Goal: Complete application form

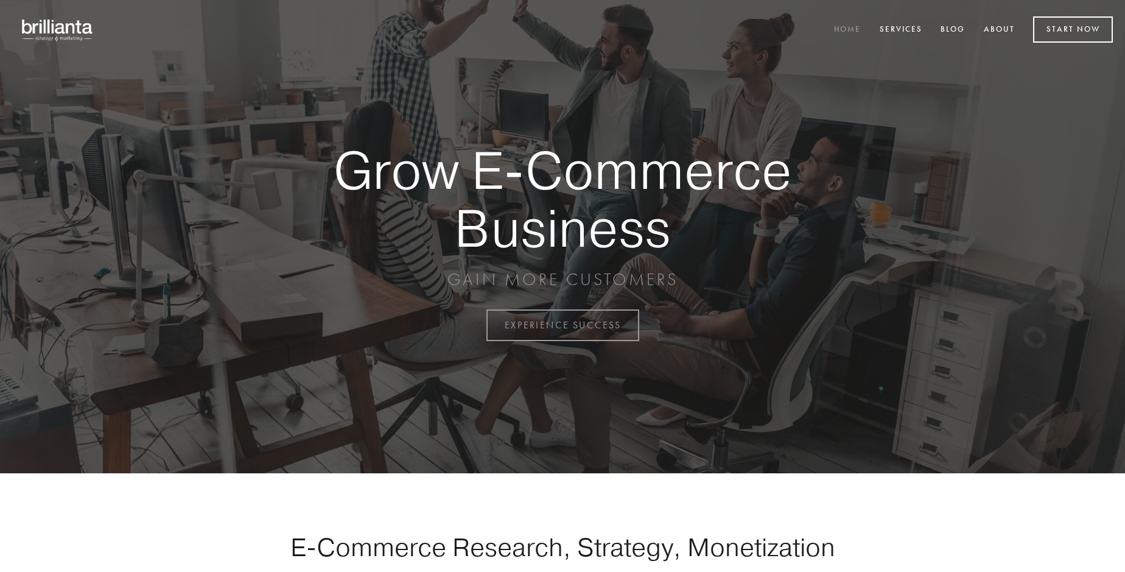
scroll to position [3191, 0]
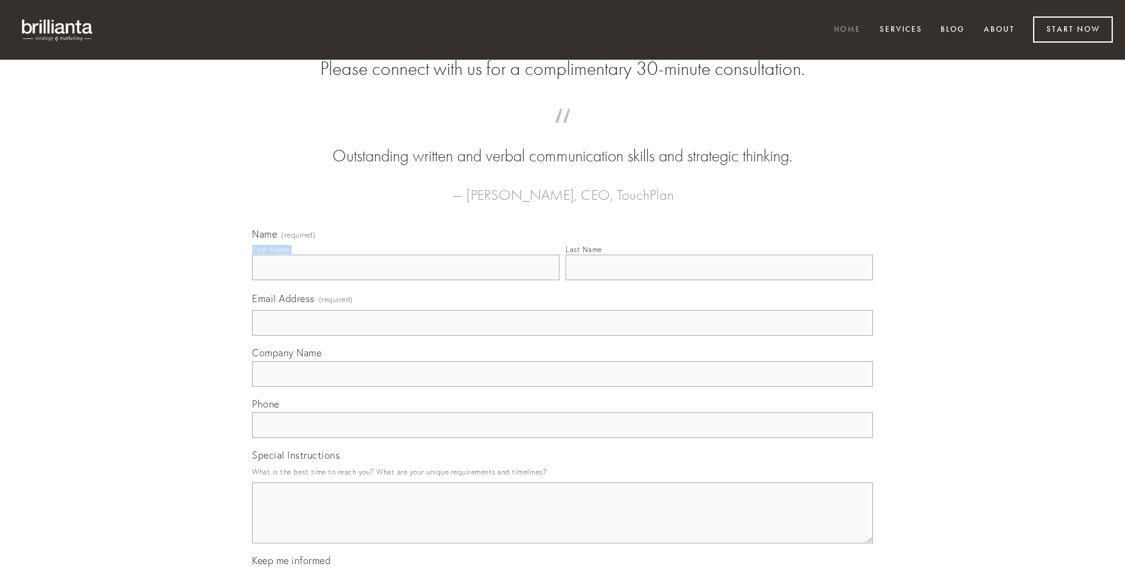
type input "[PERSON_NAME]"
click at [719, 280] on input "Last Name" at bounding box center [718, 267] width 307 height 26
type input "[PERSON_NAME]"
click at [562, 335] on input "Email Address (required)" at bounding box center [562, 323] width 621 height 26
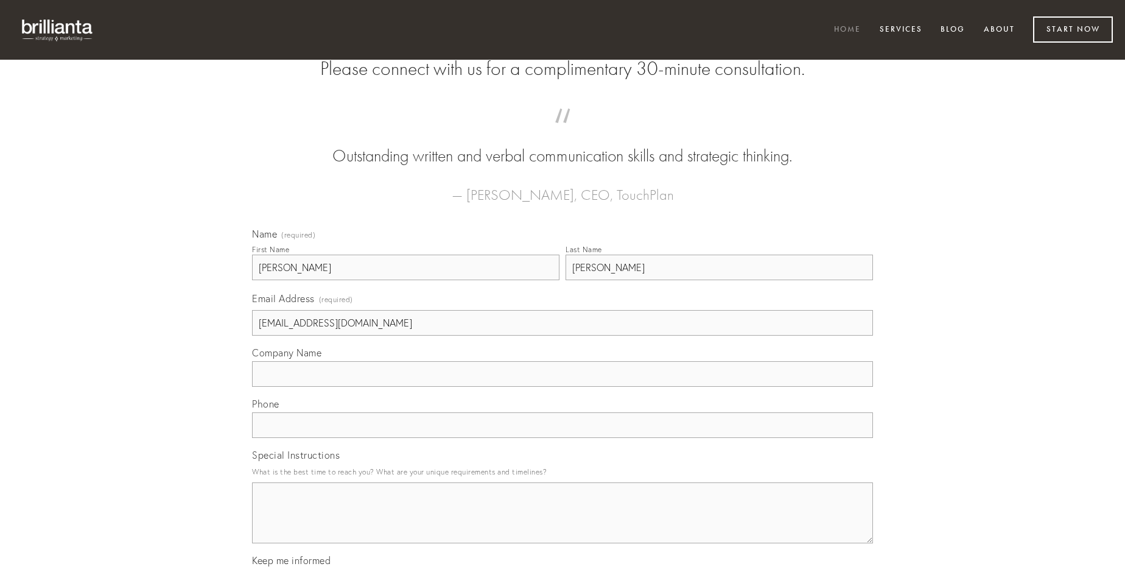
type input "[EMAIL_ADDRESS][DOMAIN_NAME]"
click at [562, 386] on input "Company Name" at bounding box center [562, 374] width 621 height 26
type input "acceptus"
click at [562, 438] on input "text" at bounding box center [562, 425] width 621 height 26
click at [562, 523] on textarea "Special Instructions" at bounding box center [562, 512] width 621 height 61
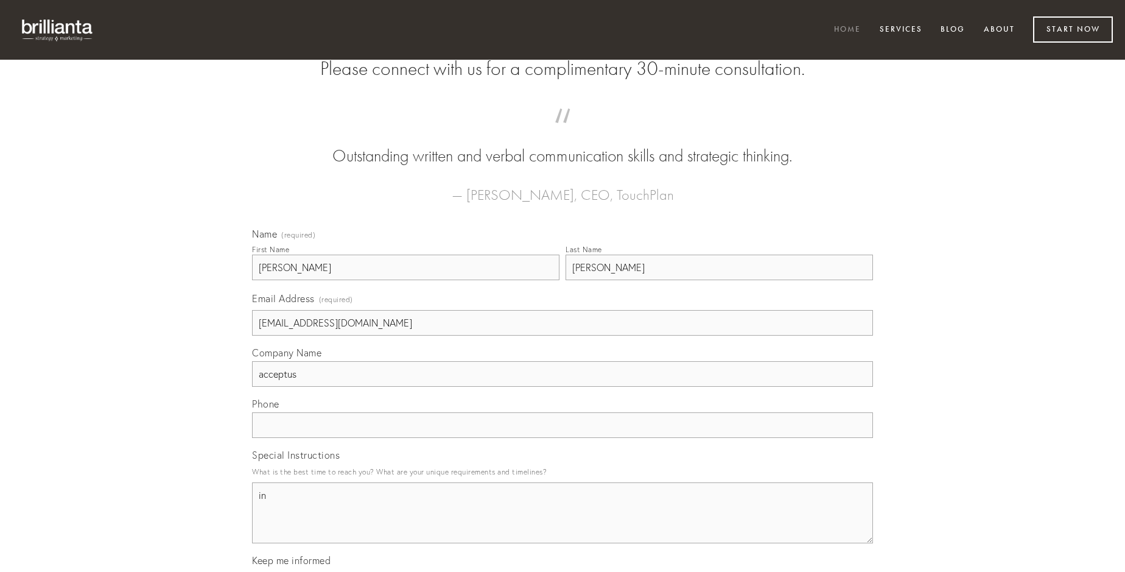
type textarea "in"
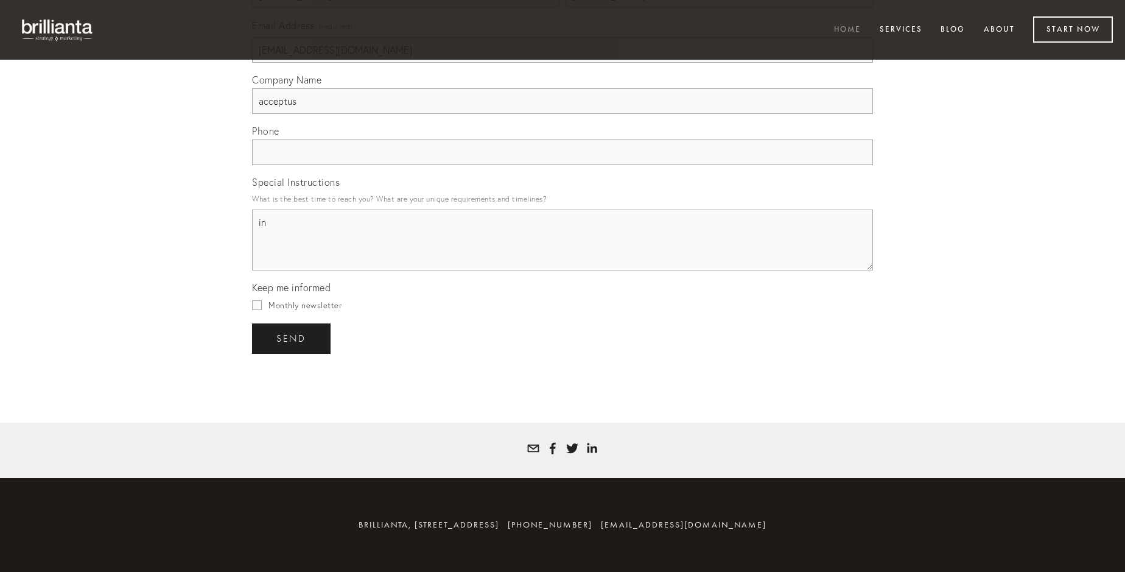
click at [292, 338] on span "send" at bounding box center [291, 338] width 30 height 11
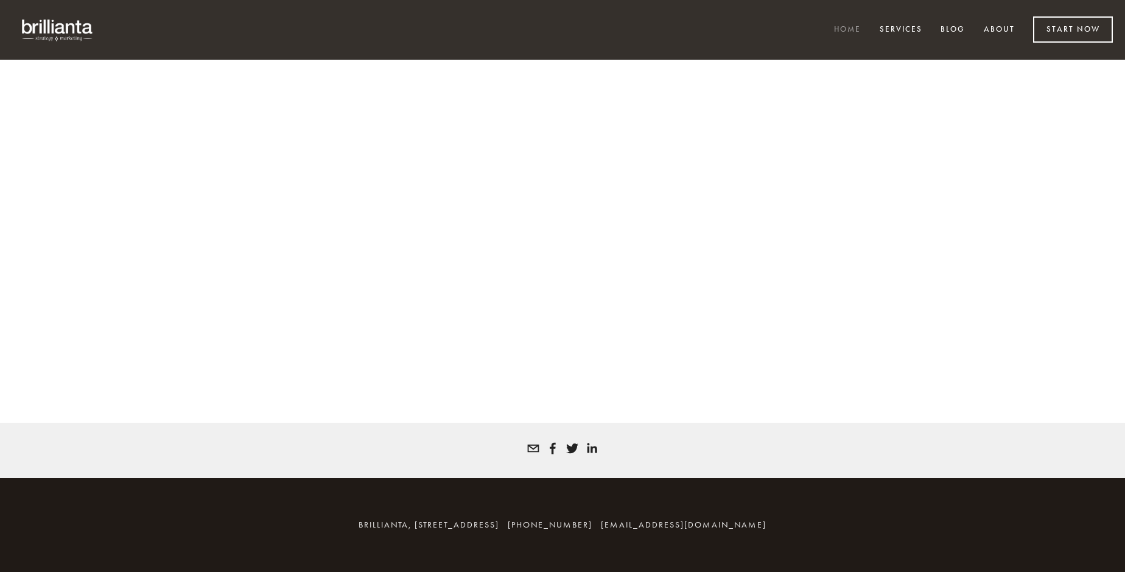
scroll to position [3174, 0]
